Goal: Task Accomplishment & Management: Use online tool/utility

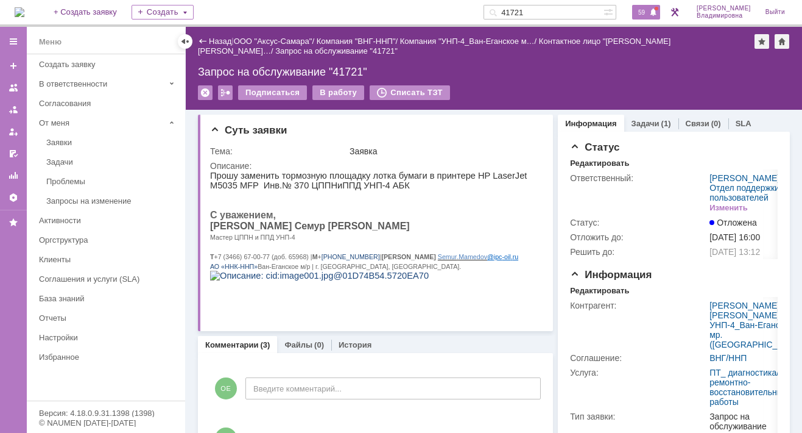
click at [651, 6] on div "59" at bounding box center [646, 12] width 28 height 15
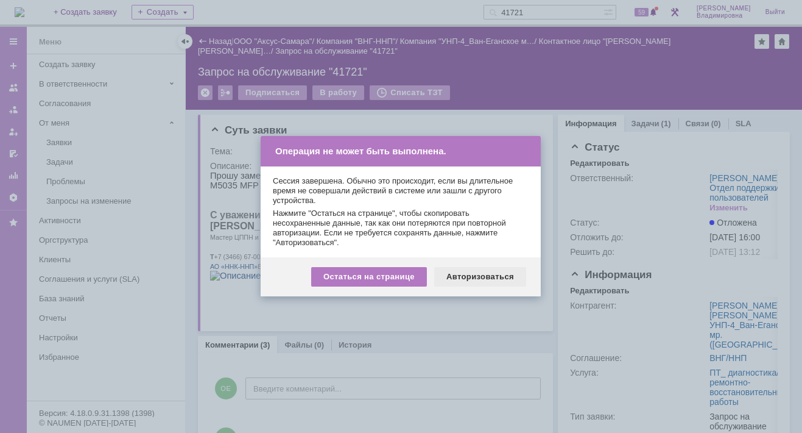
click at [498, 278] on div "Авторизоваться" at bounding box center [480, 276] width 92 height 19
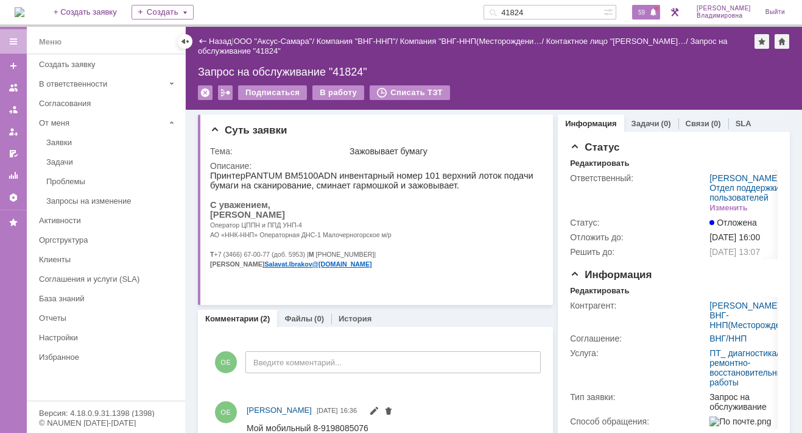
click at [649, 10] on span "59" at bounding box center [642, 12] width 14 height 9
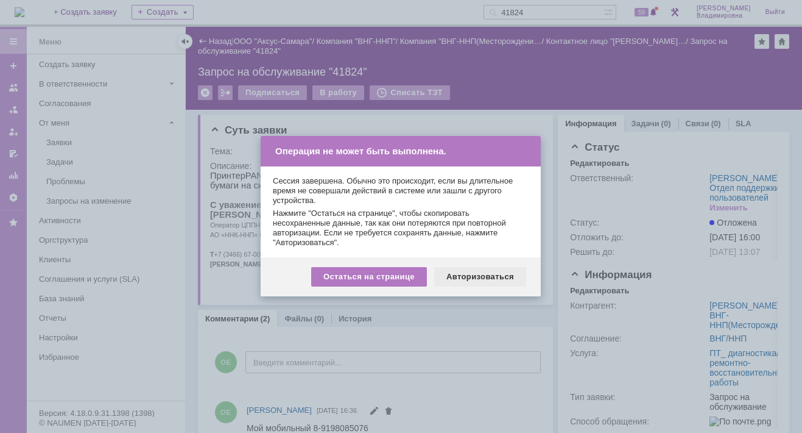
click at [496, 277] on div "Авторизоваться" at bounding box center [480, 276] width 92 height 19
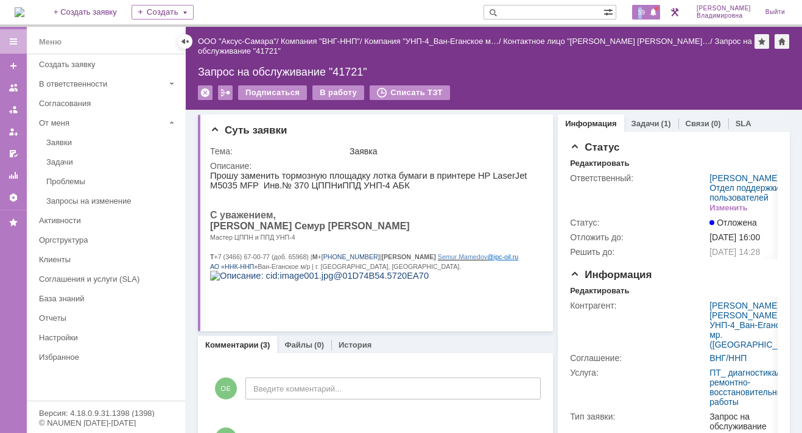
click at [647, 9] on span "59" at bounding box center [642, 12] width 14 height 9
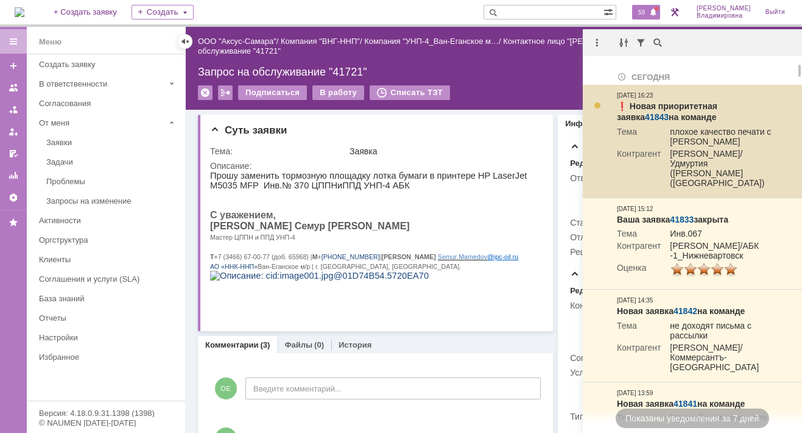
drag, startPoint x: 647, startPoint y: 9, endPoint x: 759, endPoint y: 101, distance: 145.4
click at [669, 112] on link "41843" at bounding box center [657, 117] width 24 height 10
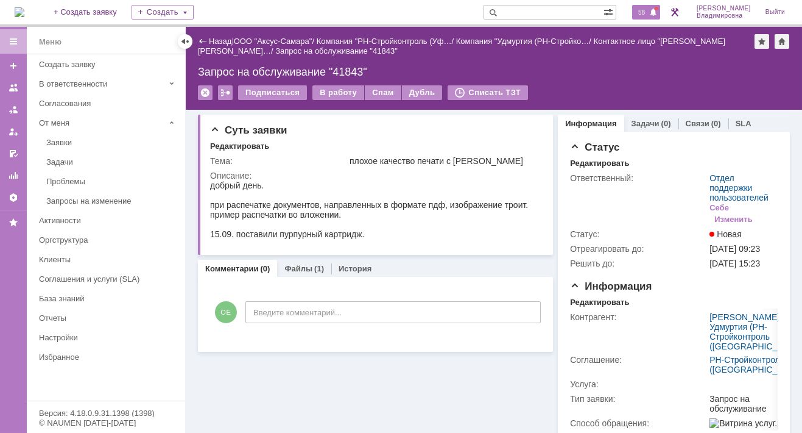
click at [649, 9] on span "58" at bounding box center [642, 12] width 14 height 9
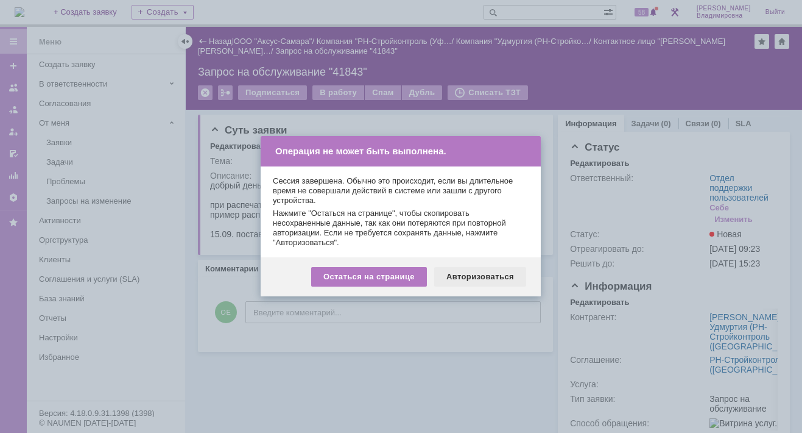
click at [481, 277] on div "Авторизоваться" at bounding box center [480, 276] width 92 height 19
